Goal: Task Accomplishment & Management: Complete application form

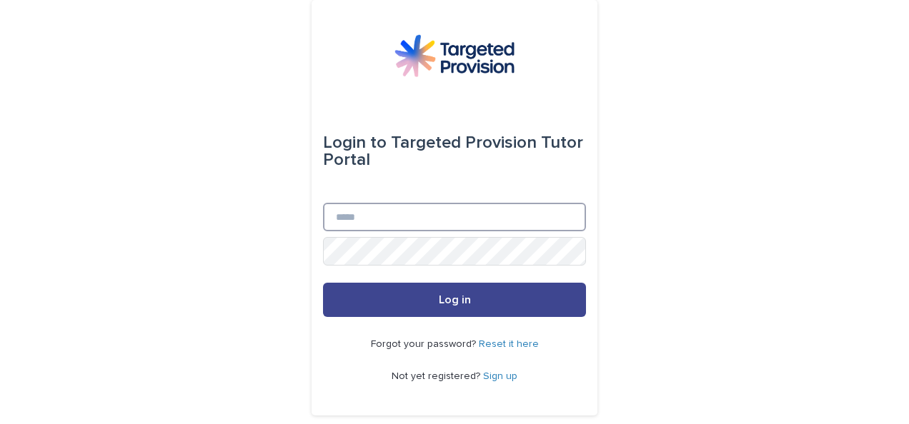
type input "**********"
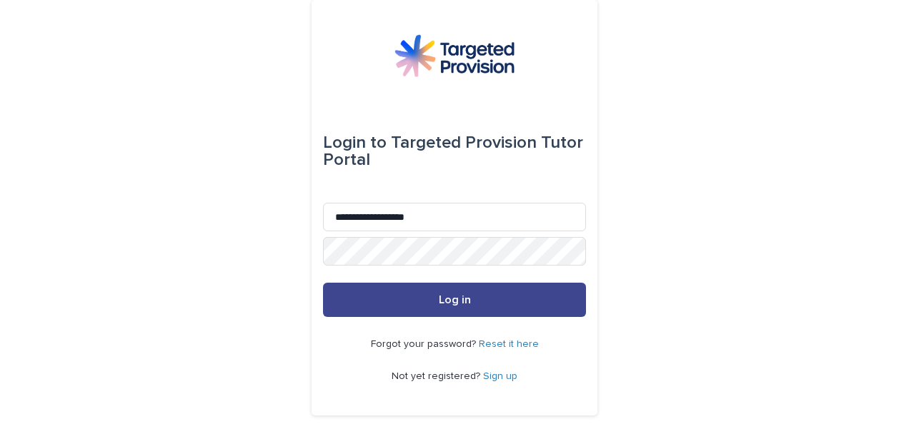
click at [389, 300] on button "Log in" at bounding box center [454, 300] width 263 height 34
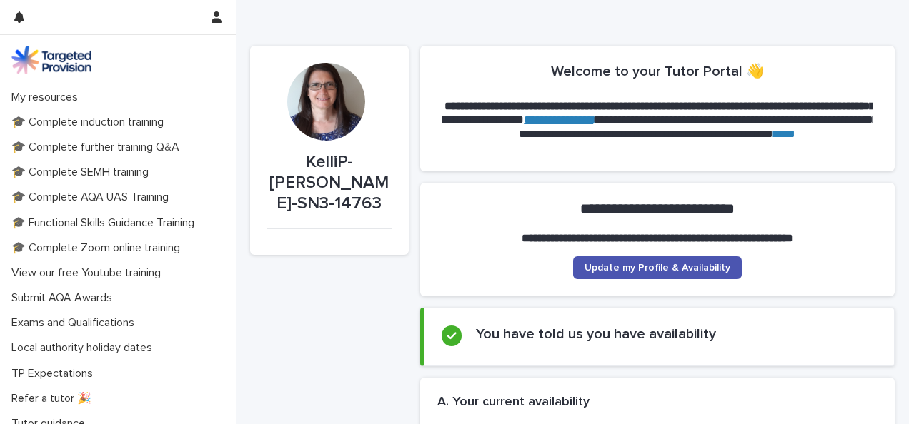
scroll to position [359, 0]
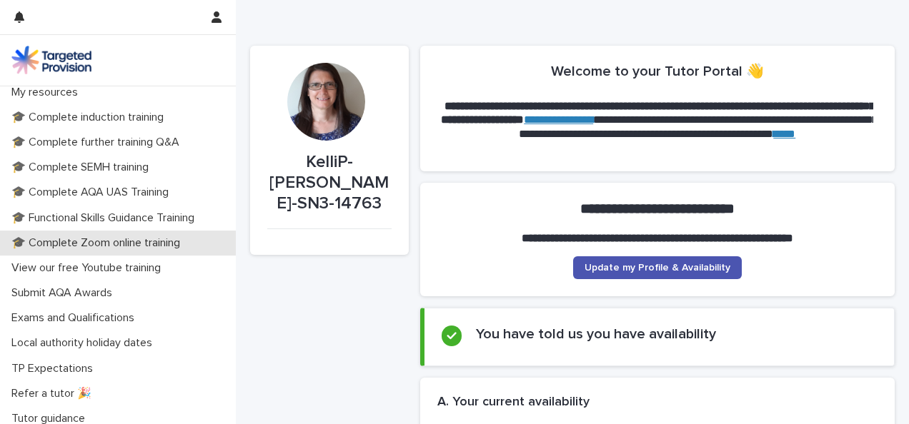
click at [102, 242] on p "🎓 Complete Zoom online training" at bounding box center [99, 244] width 186 height 14
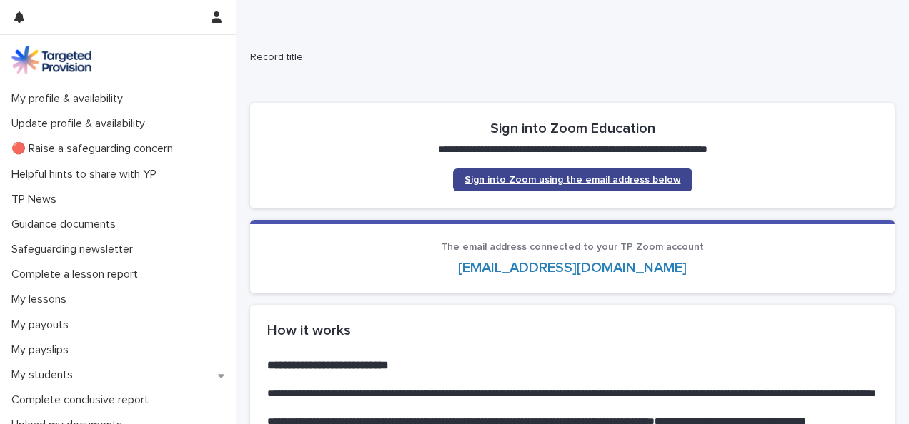
click at [523, 179] on span "Sign into Zoom using the email address below" at bounding box center [572, 180] width 217 height 10
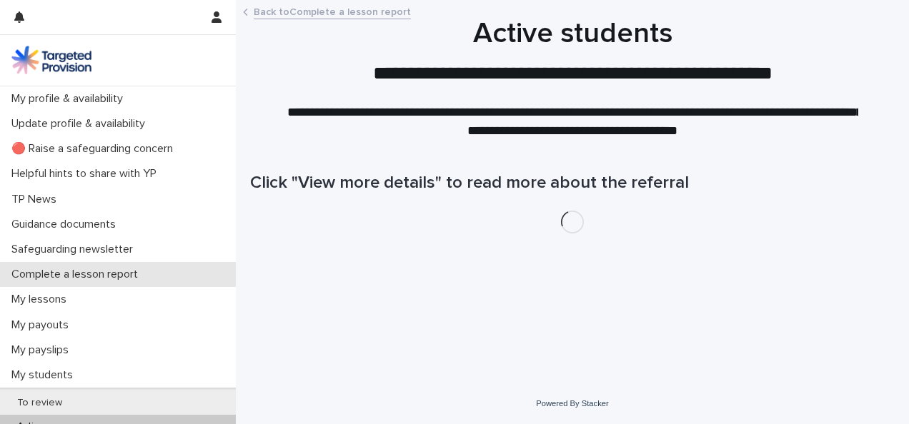
click at [100, 274] on p "Complete a lesson report" at bounding box center [78, 275] width 144 height 14
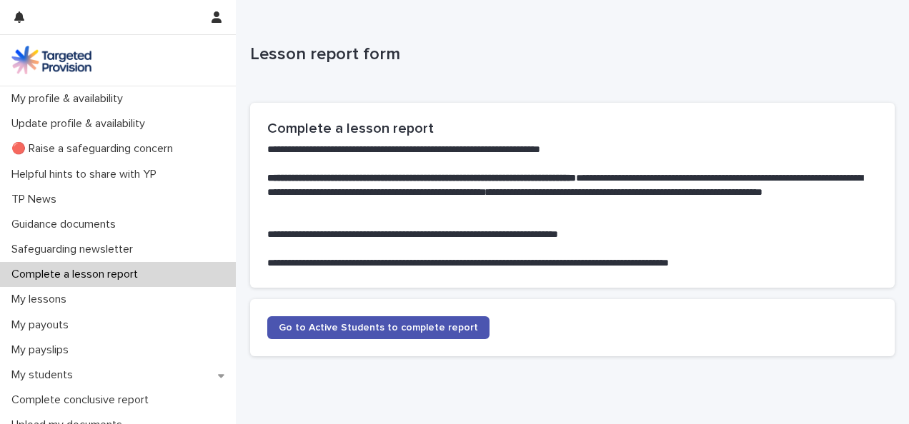
scroll to position [56, 0]
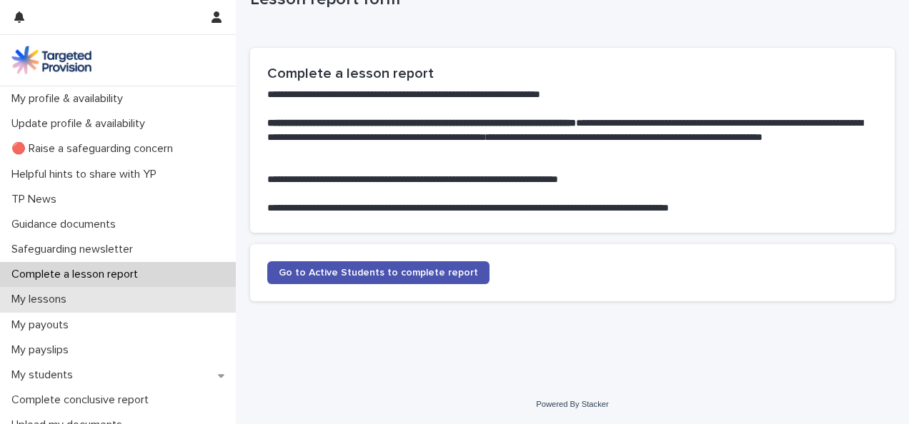
click at [42, 298] on p "My lessons" at bounding box center [42, 300] width 72 height 14
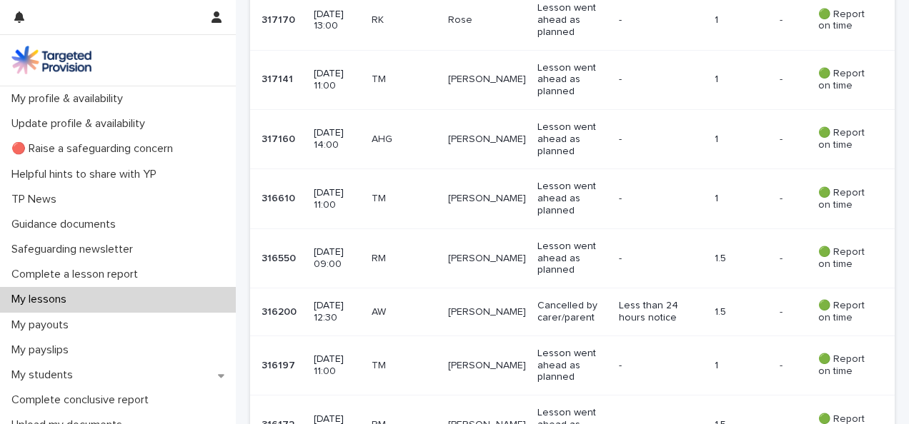
scroll to position [915, 0]
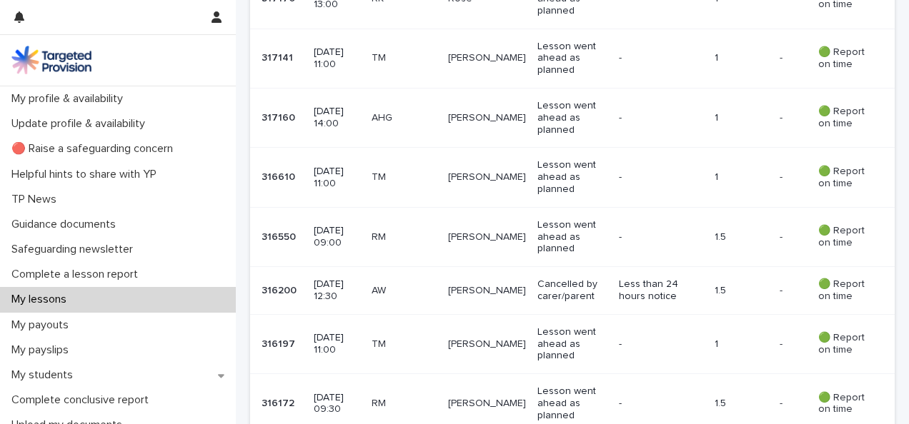
click at [483, 172] on p "Thomas" at bounding box center [487, 178] width 78 height 12
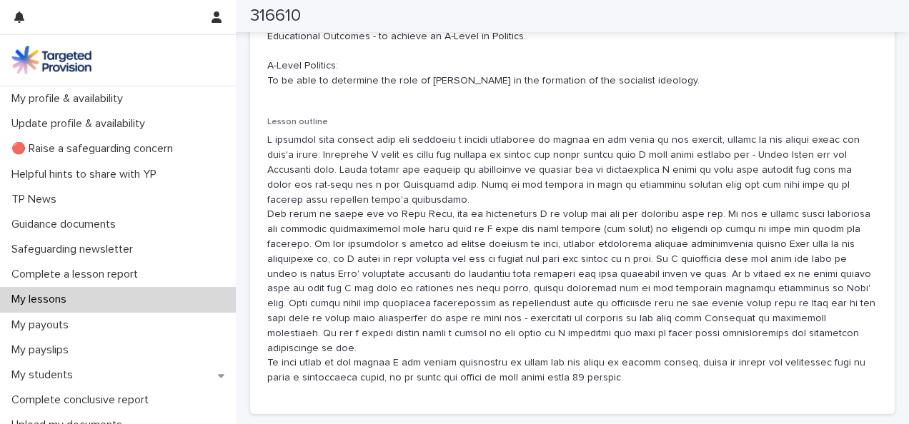
scroll to position [899, 0]
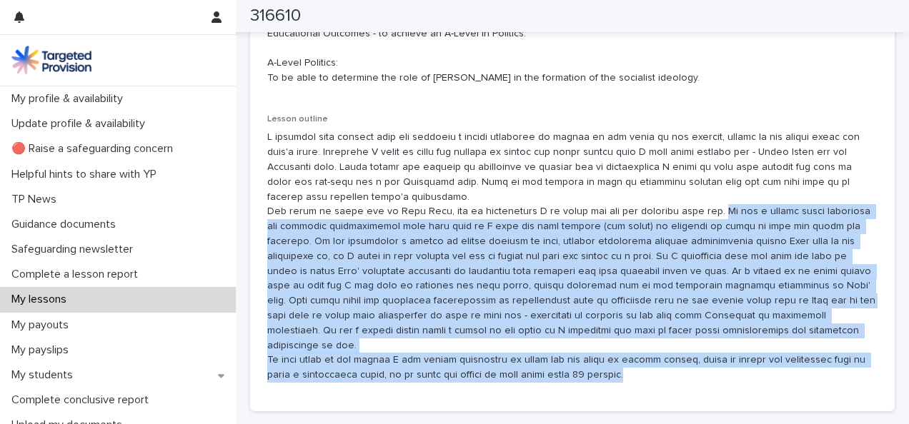
drag, startPoint x: 697, startPoint y: 213, endPoint x: 725, endPoint y: 354, distance: 144.1
click at [725, 354] on p at bounding box center [572, 256] width 610 height 253
click at [560, 338] on p at bounding box center [572, 256] width 610 height 253
drag, startPoint x: 700, startPoint y: 213, endPoint x: 723, endPoint y: 359, distance: 148.4
click at [723, 359] on p at bounding box center [572, 256] width 610 height 253
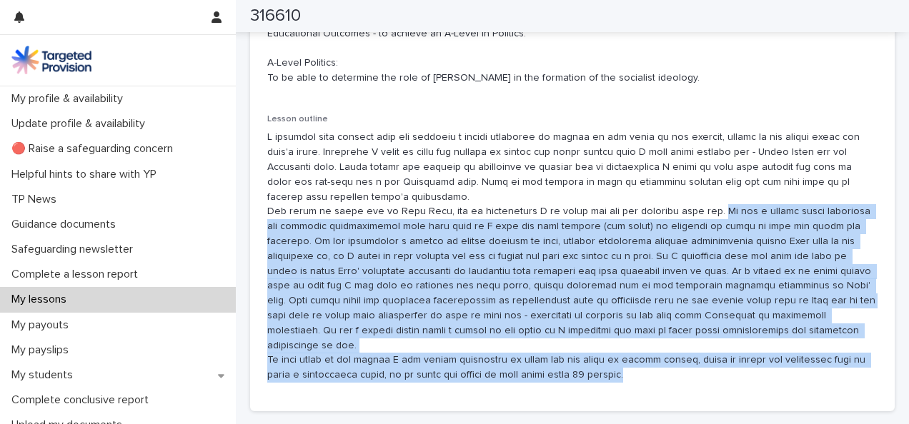
copy p "He had a little prior knowledge but required significantly more than this so I …"
